Goal: Check status: Check status

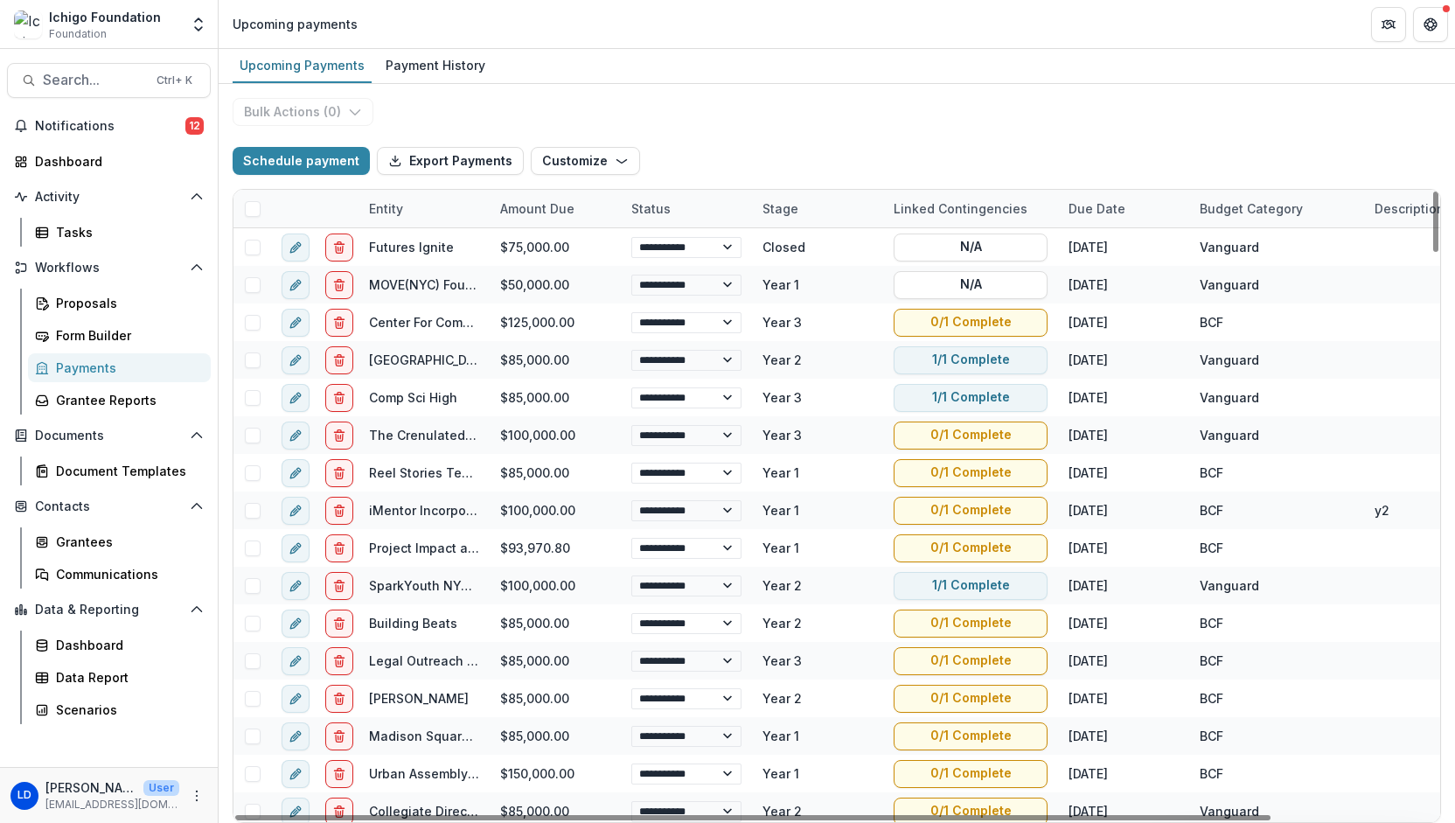
select select "******"
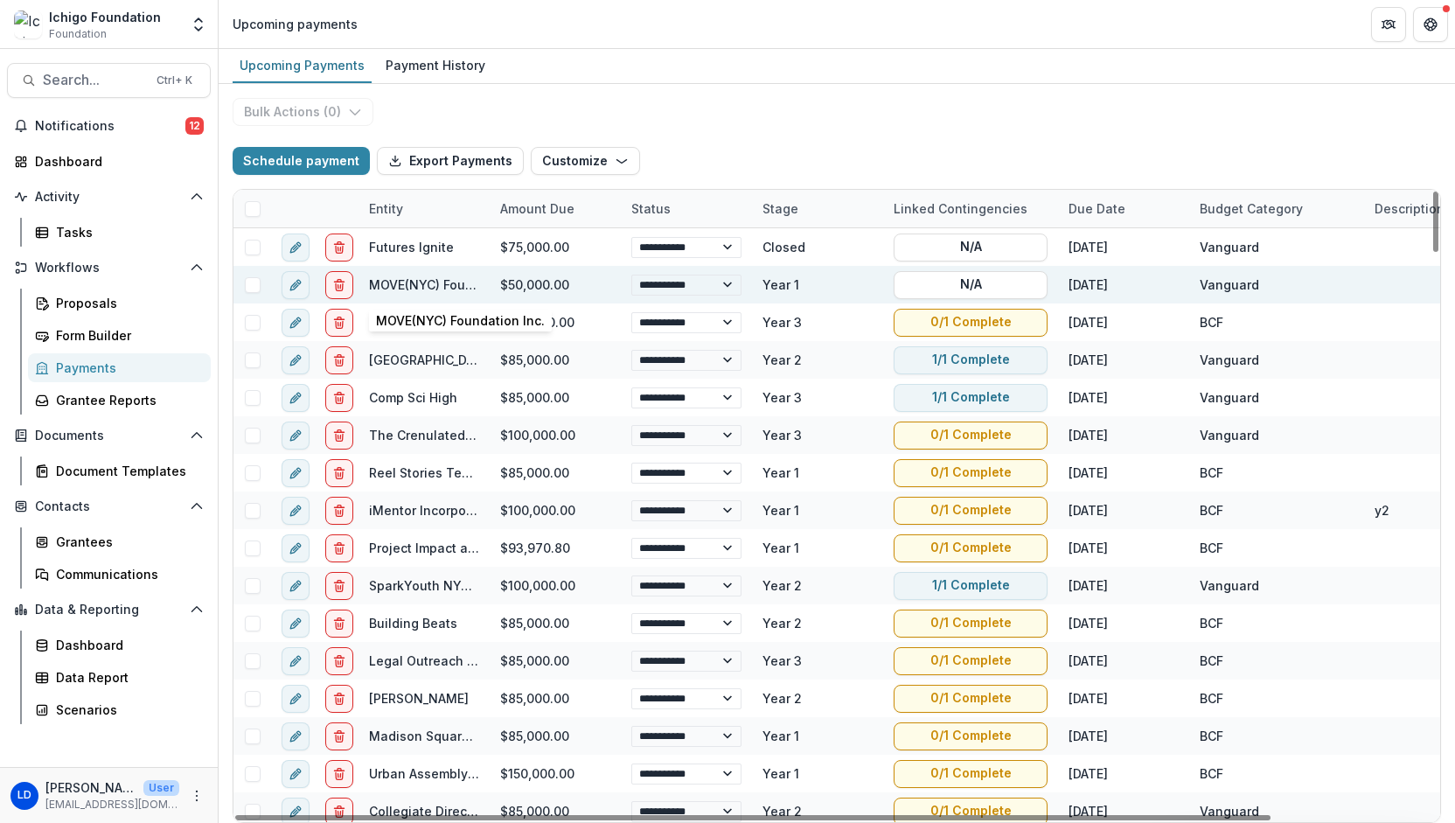
click at [399, 286] on link "MOVE(NYC) Foundation Inc." at bounding box center [453, 284] width 169 height 15
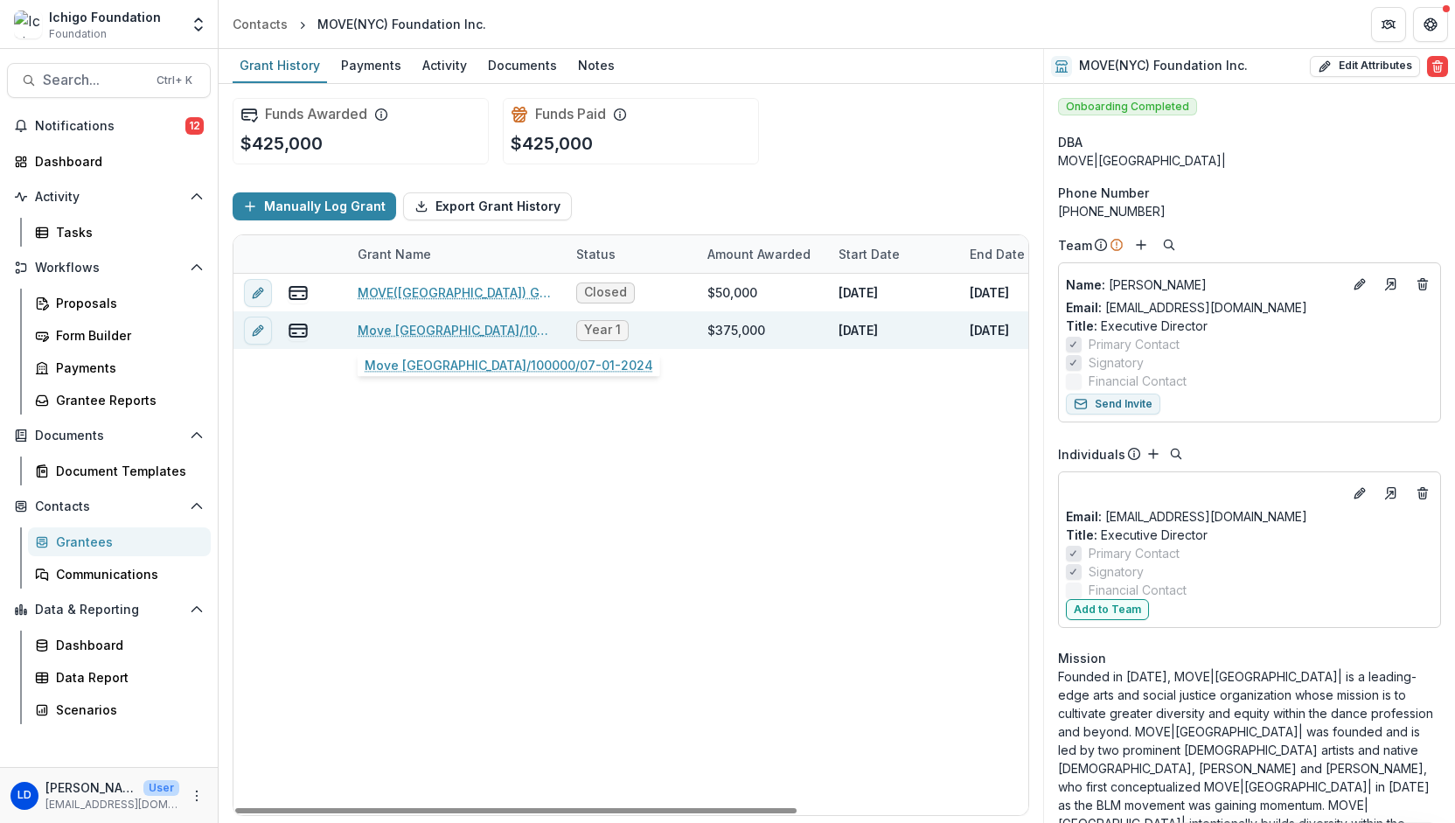
click at [432, 332] on link "Move [GEOGRAPHIC_DATA]/100000/07-01-2024" at bounding box center [457, 330] width 198 height 18
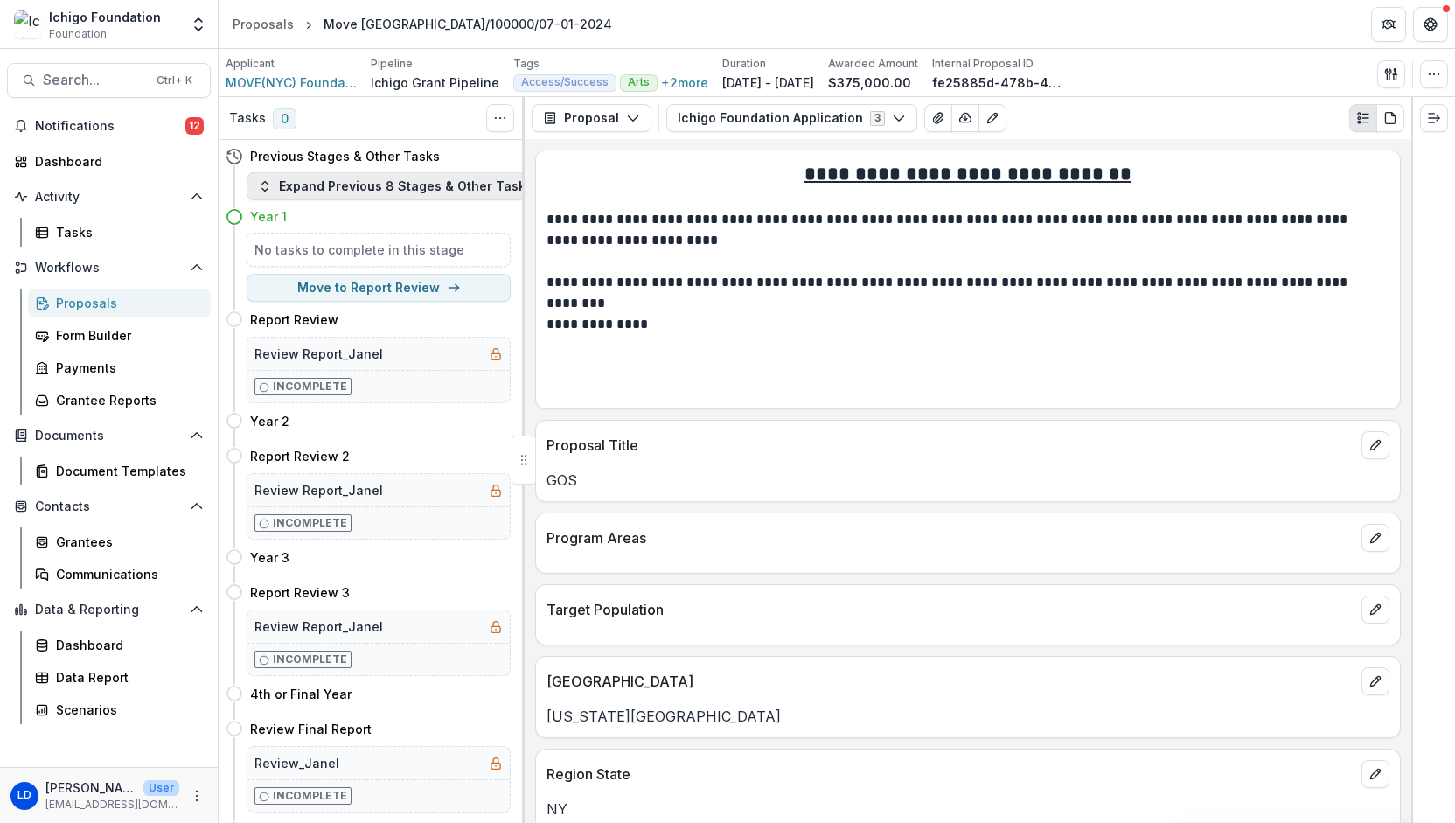
click at [322, 184] on button "Expand Previous 8 Stages & Other Tasks" at bounding box center [395, 186] width 297 height 28
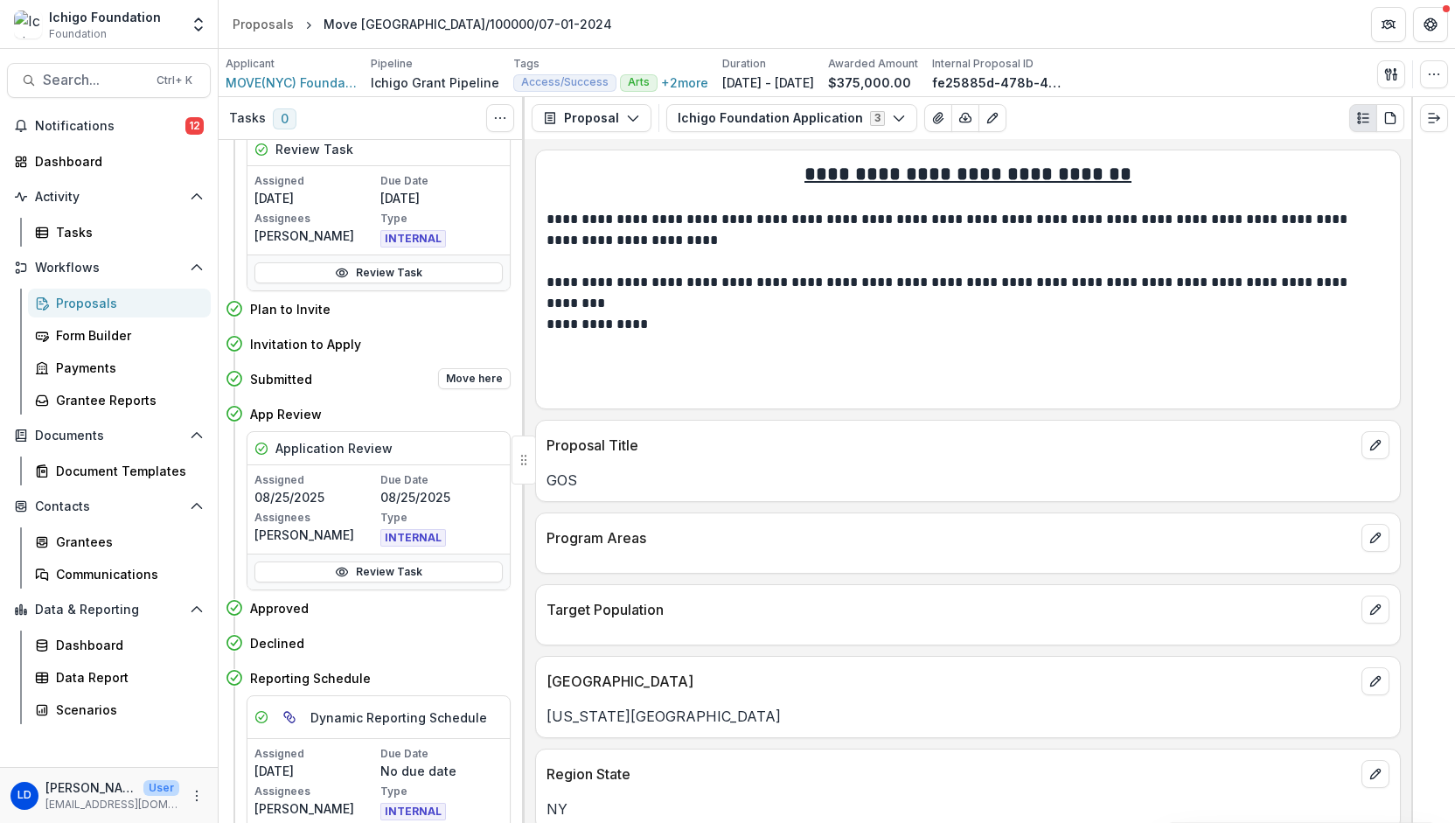
scroll to position [42, 0]
click at [769, 122] on button "Ichigo Foundation Application 3" at bounding box center [791, 118] width 251 height 28
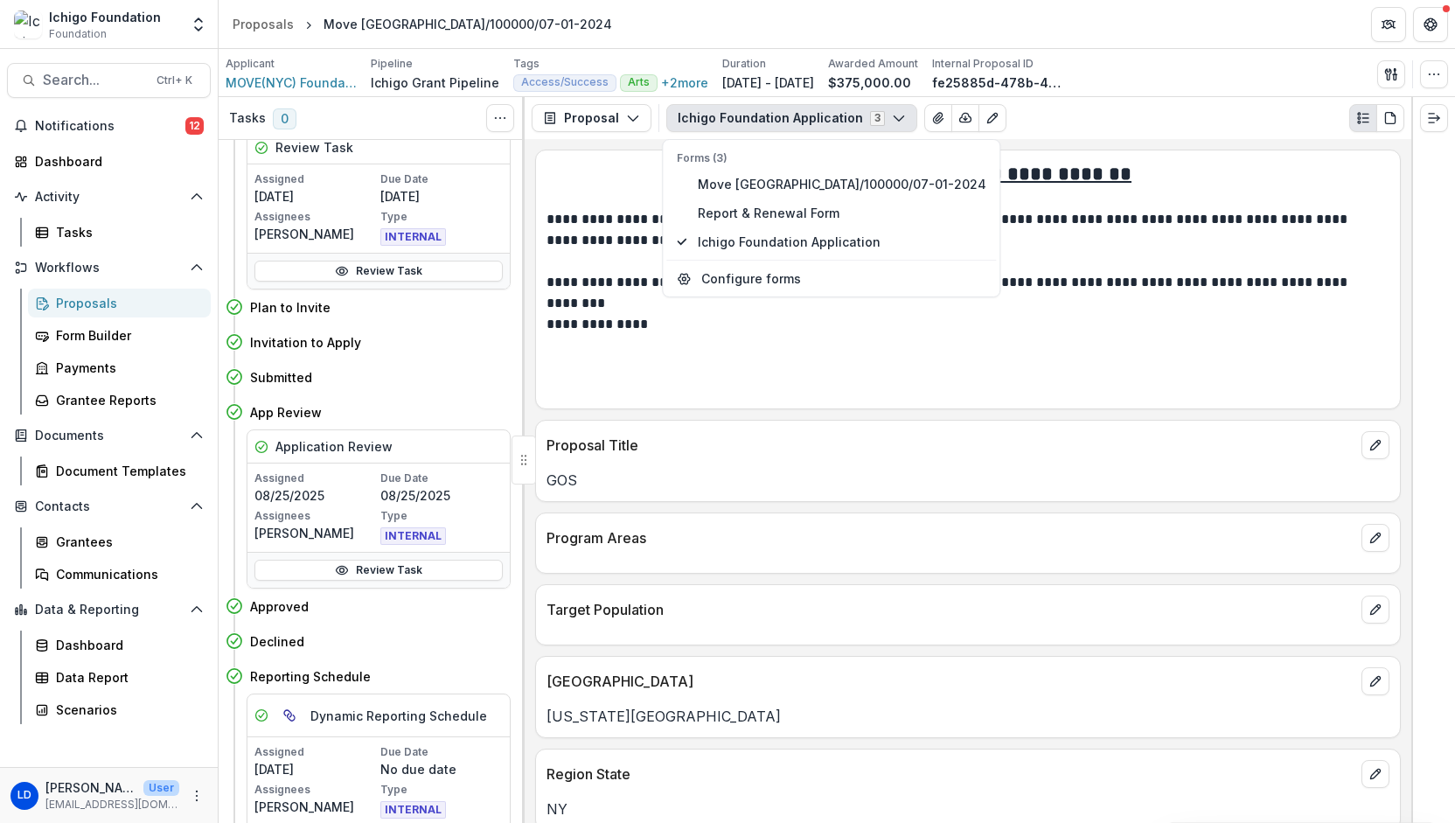
click at [768, 118] on button "Ichigo Foundation Application 3" at bounding box center [791, 118] width 251 height 28
